Goal: Navigation & Orientation: Find specific page/section

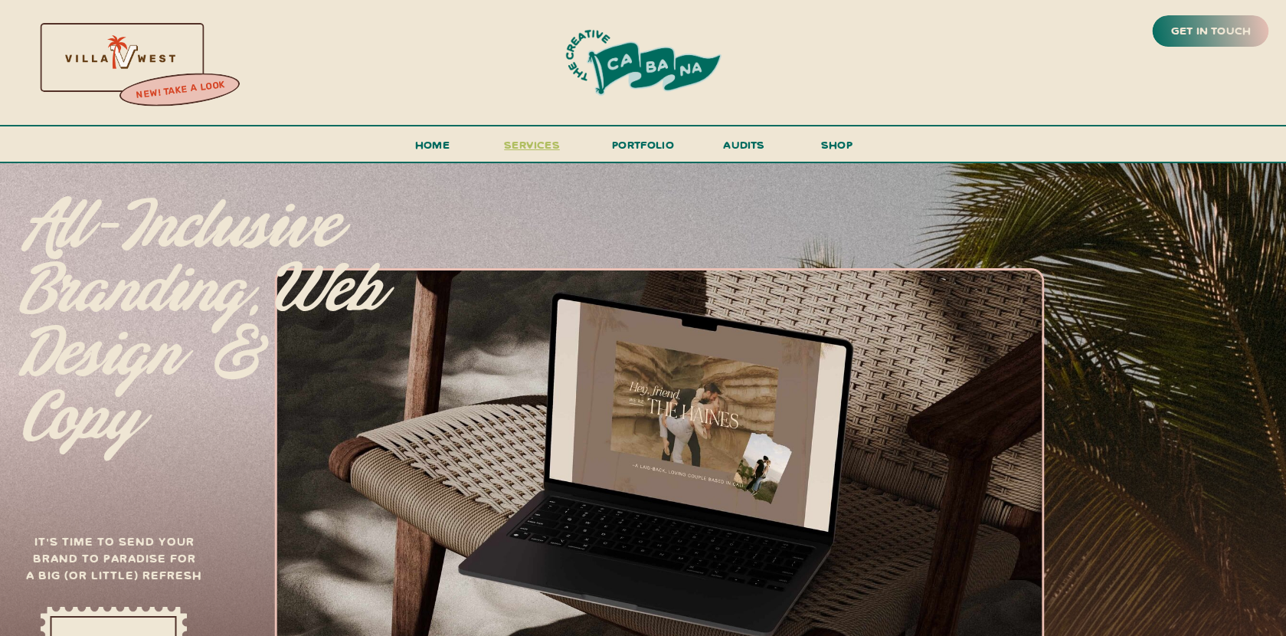
click at [530, 145] on span "services" at bounding box center [532, 144] width 56 height 15
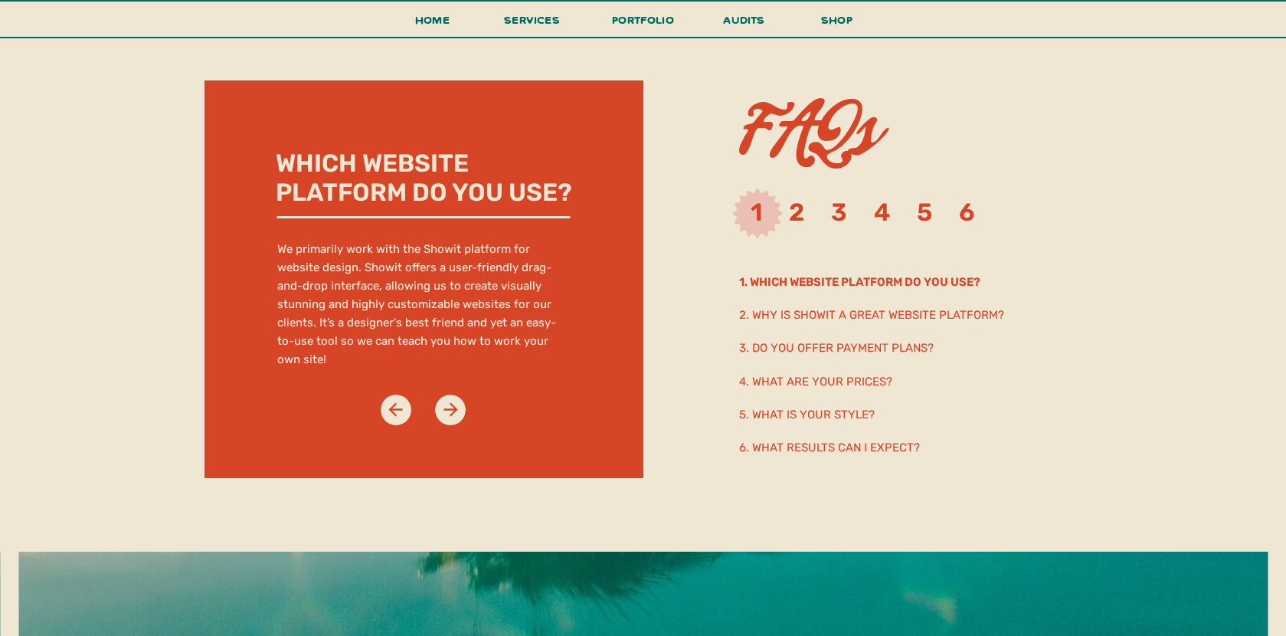
scroll to position [7890, 0]
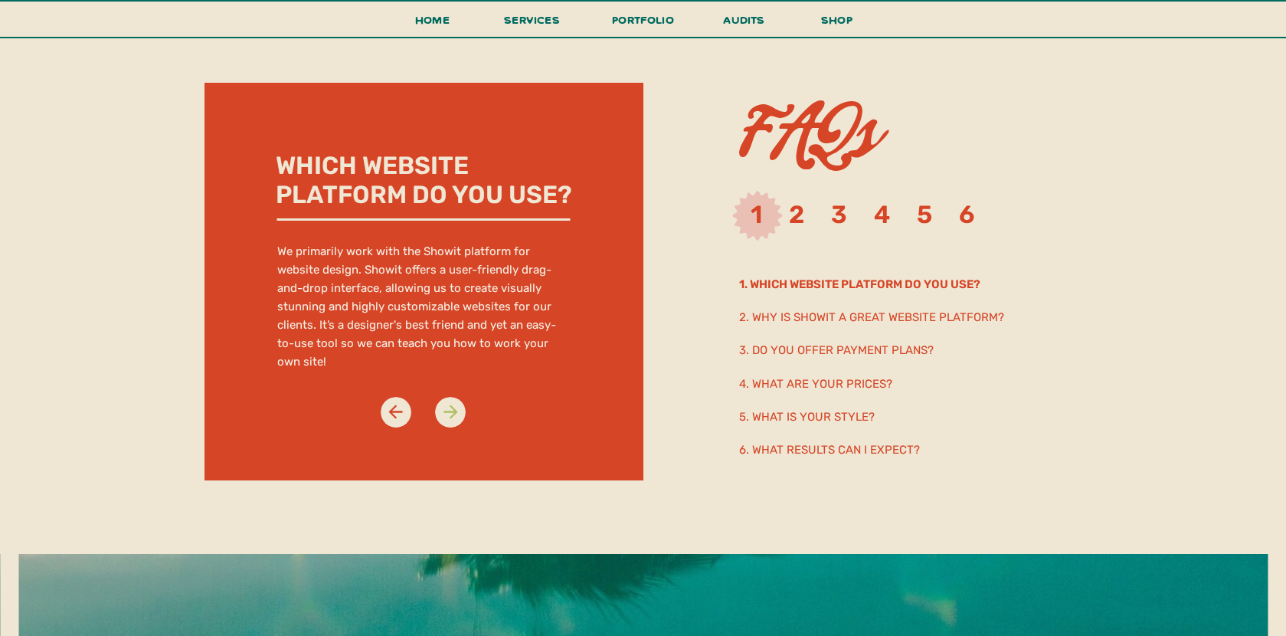
click at [445, 410] on icon at bounding box center [450, 411] width 21 height 21
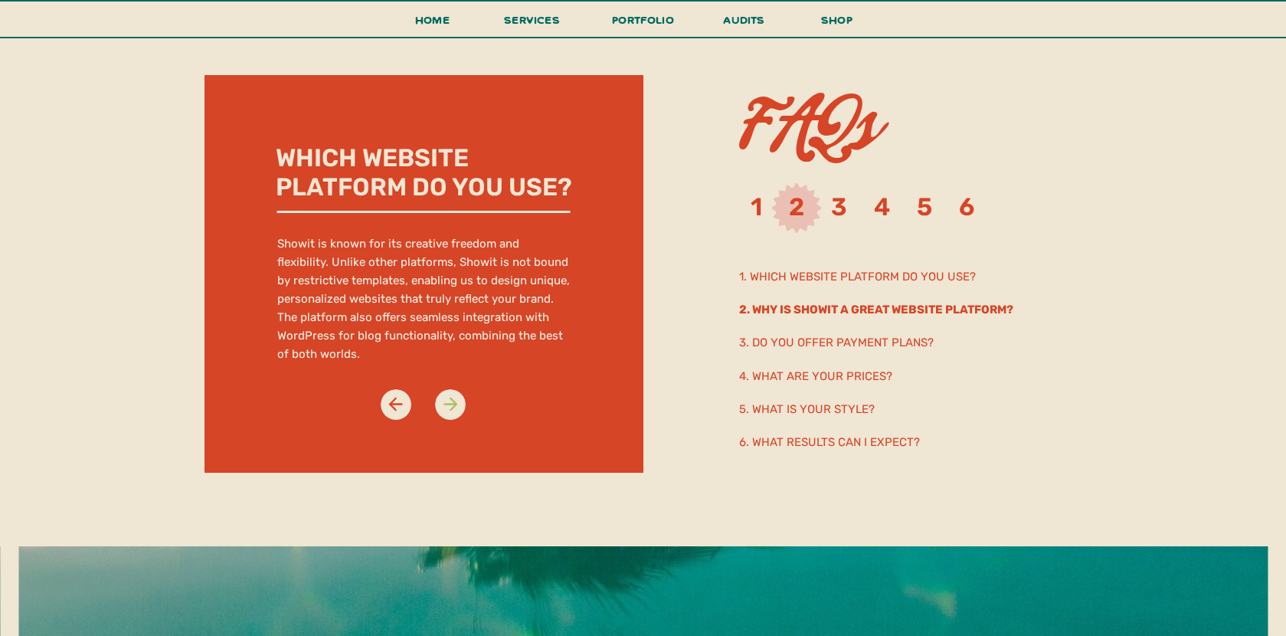
scroll to position [7899, 0]
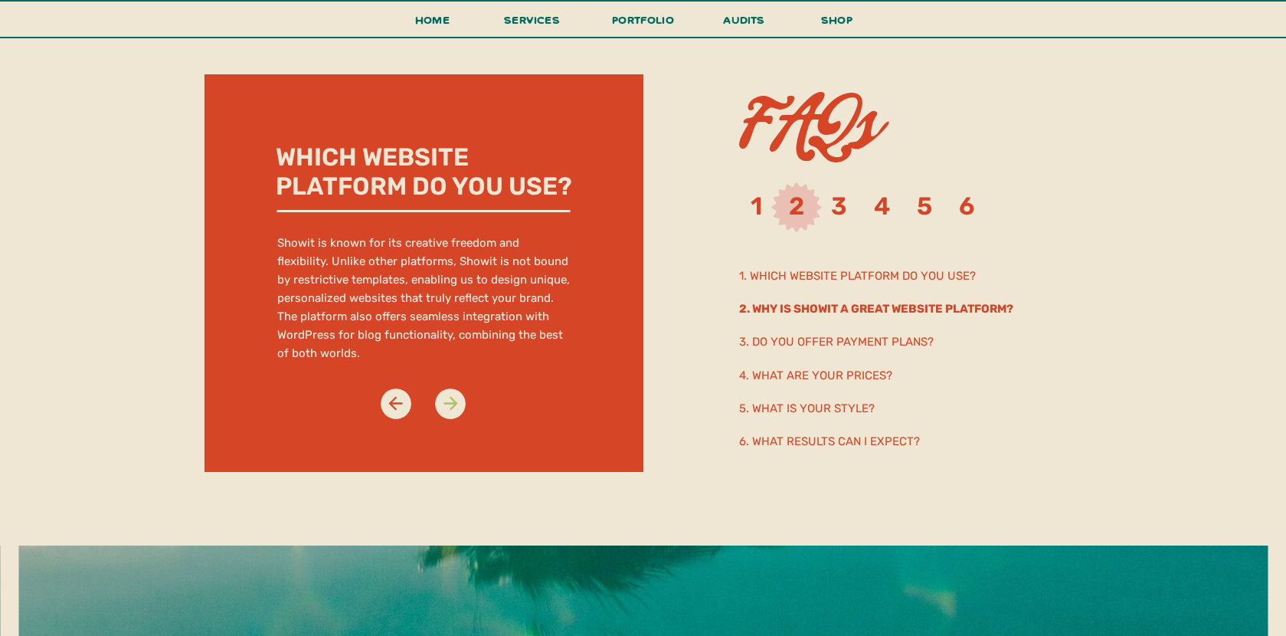
click at [445, 410] on icon at bounding box center [450, 403] width 21 height 21
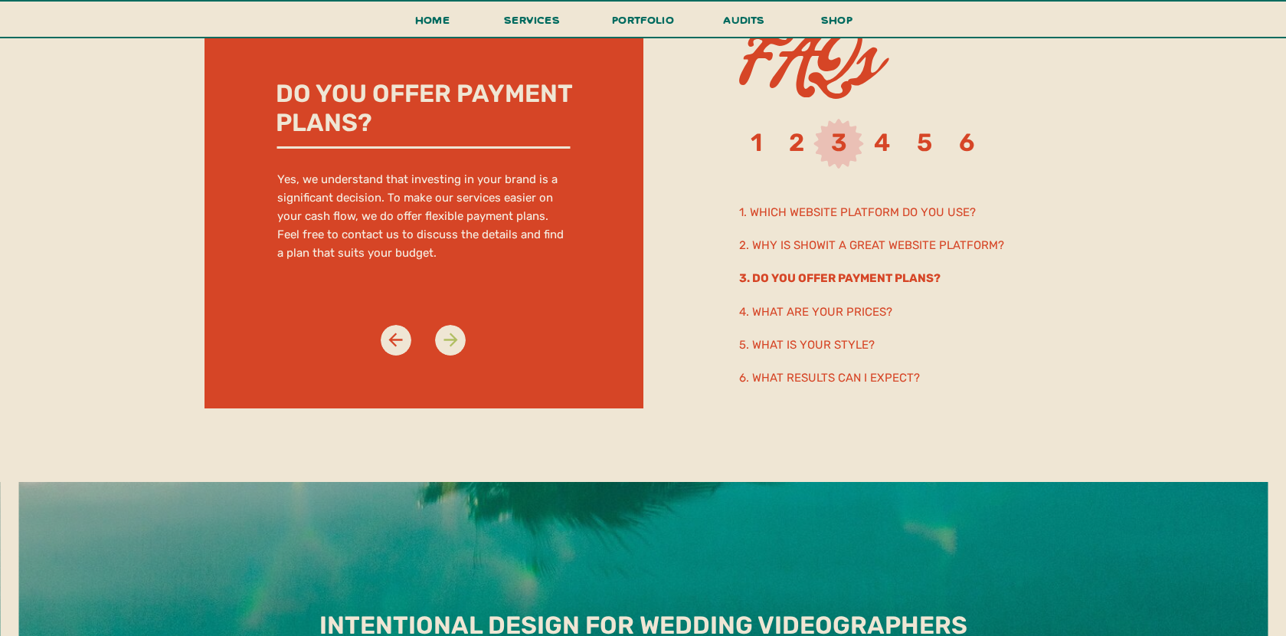
click at [454, 345] on icon at bounding box center [450, 339] width 21 height 21
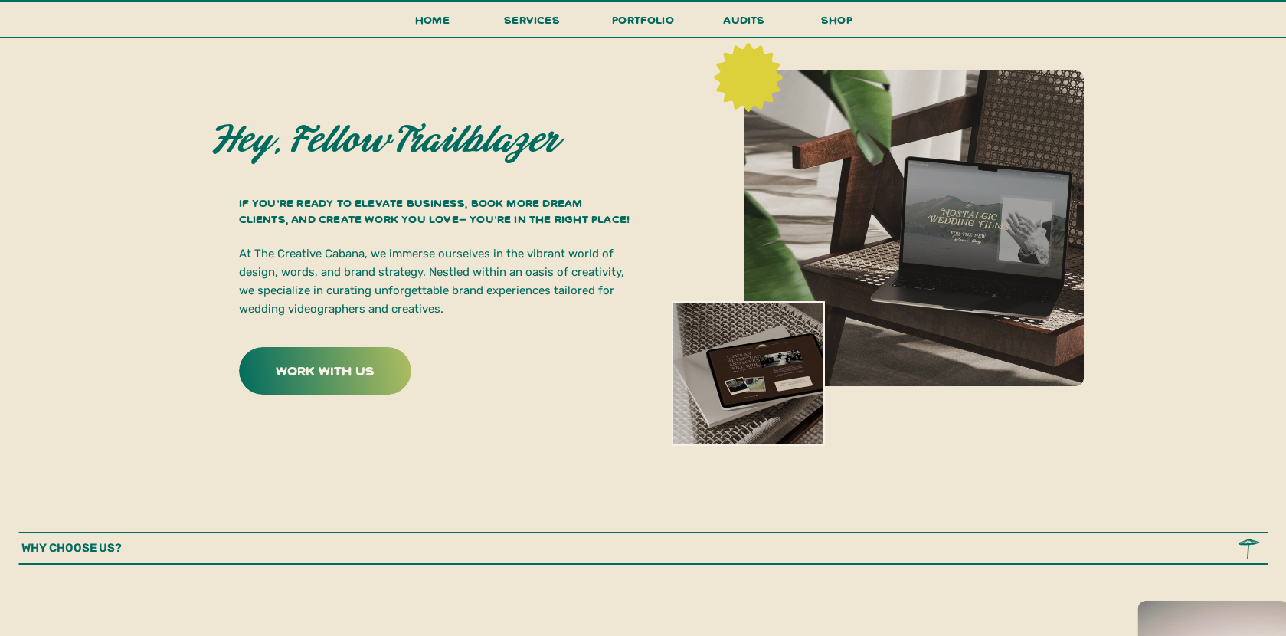
scroll to position [0, 0]
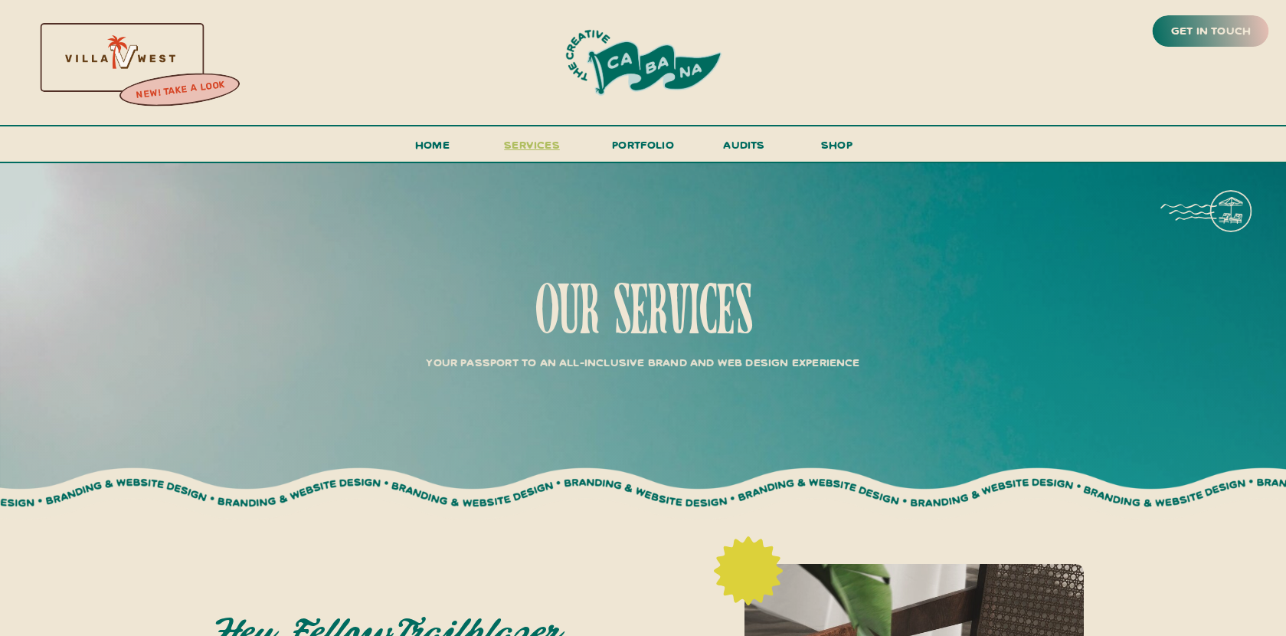
click at [514, 143] on span "services" at bounding box center [532, 144] width 56 height 15
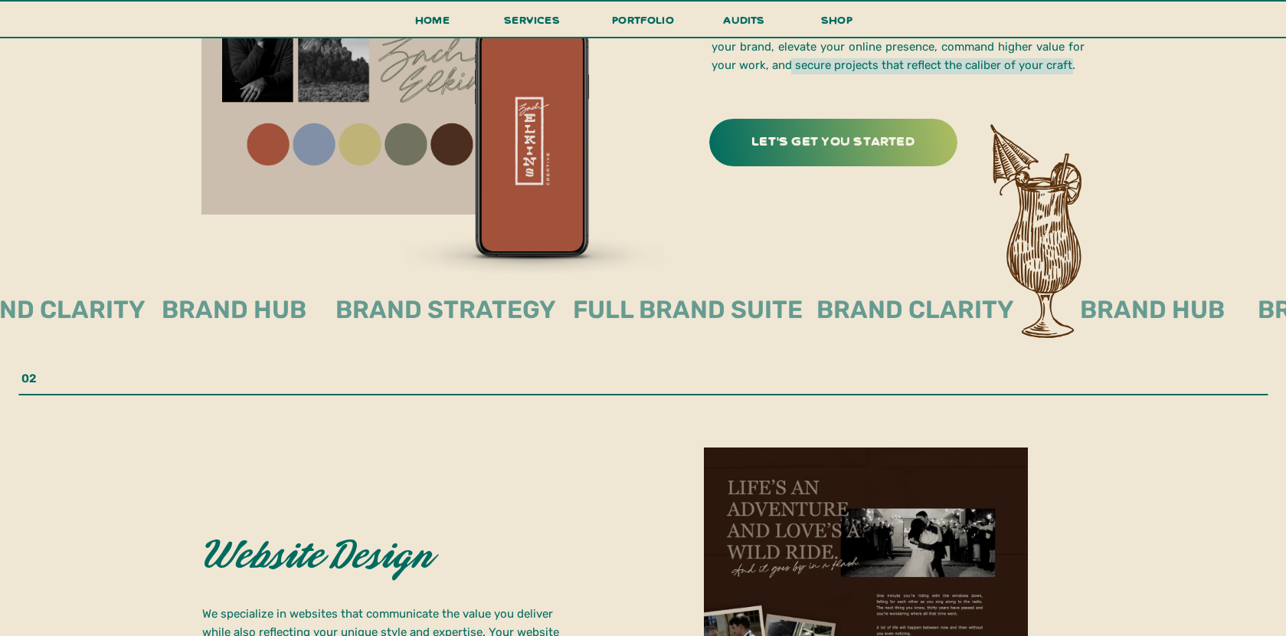
scroll to position [2421, 0]
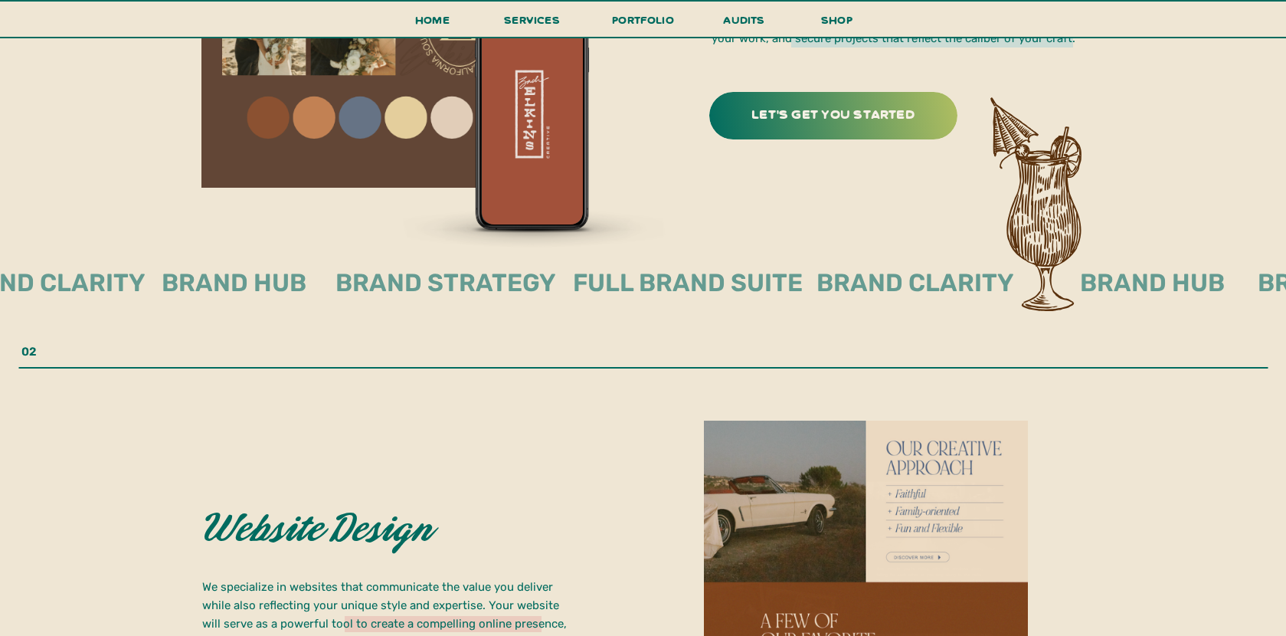
click at [823, 126] on div at bounding box center [833, 115] width 248 height 47
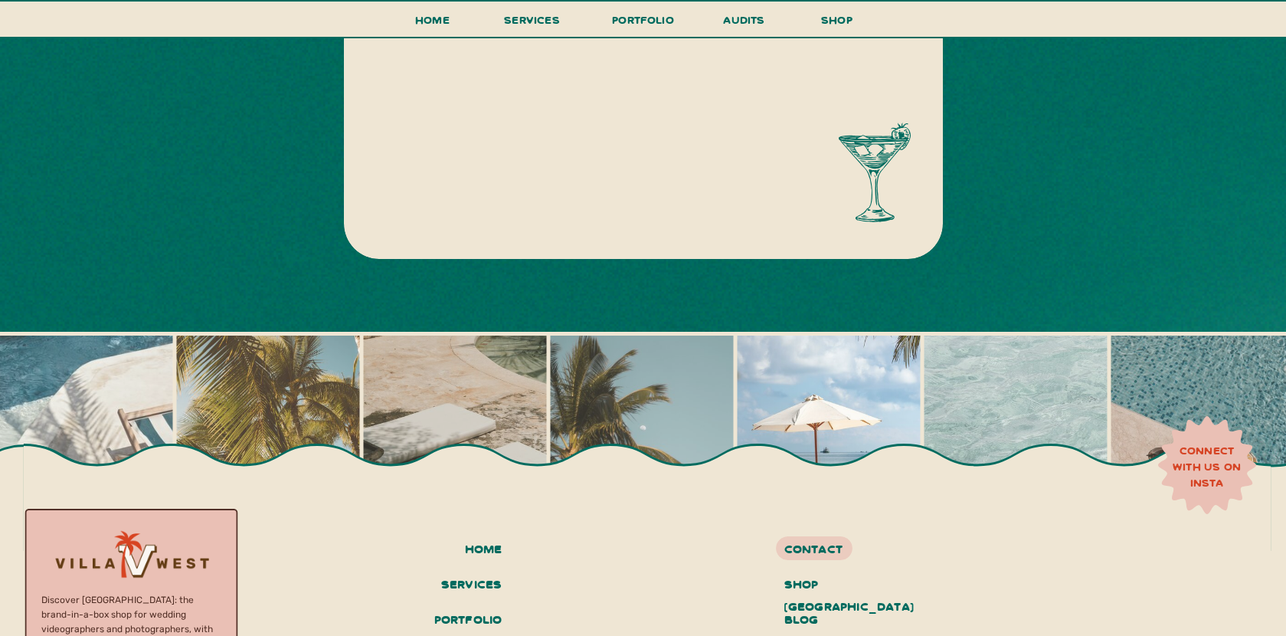
scroll to position [976, 0]
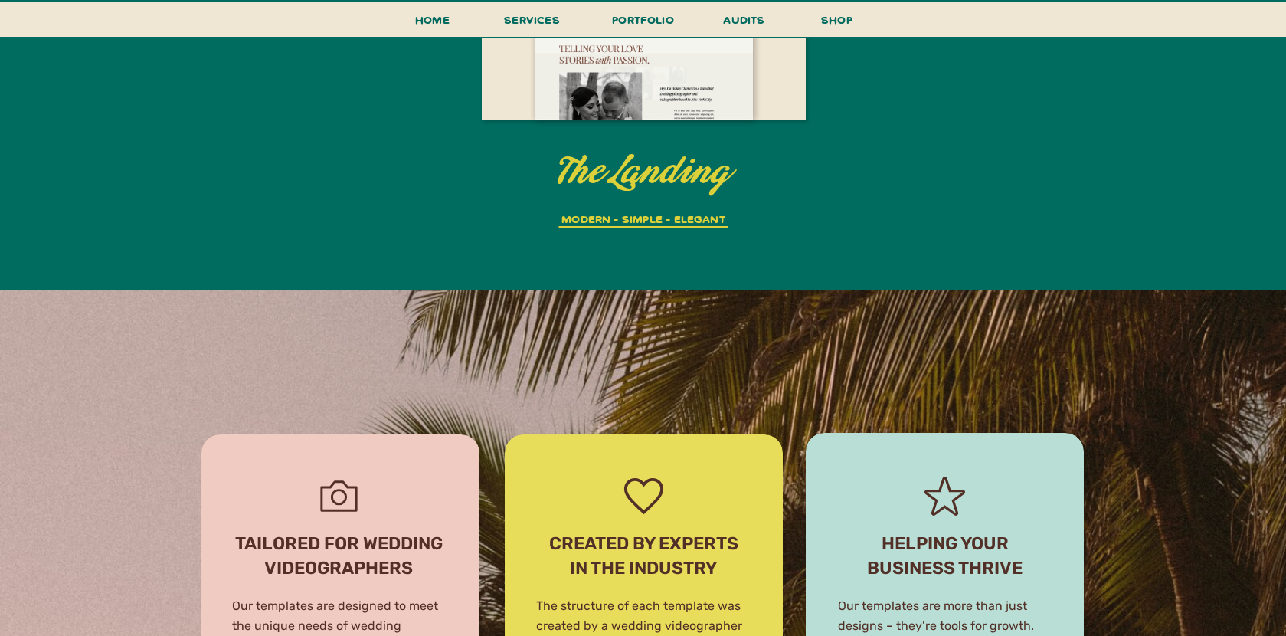
scroll to position [3648, 0]
